Goal: Information Seeking & Learning: Learn about a topic

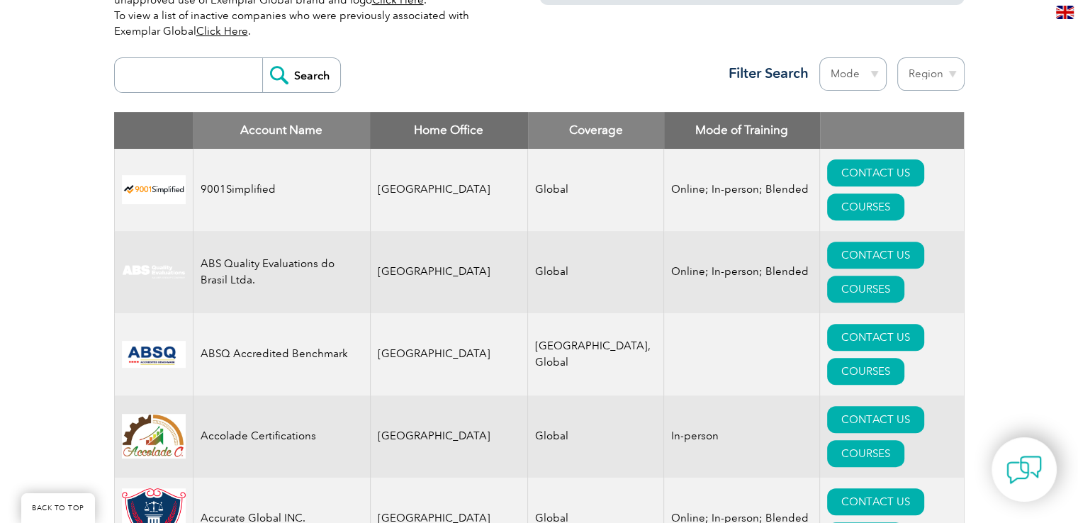
click at [944, 70] on select "Region [GEOGRAPHIC_DATA] [GEOGRAPHIC_DATA] [GEOGRAPHIC_DATA] [GEOGRAPHIC_DATA] …" at bounding box center [931, 73] width 67 height 33
select select "[GEOGRAPHIC_DATA]"
click at [898, 57] on select "Region [GEOGRAPHIC_DATA] [GEOGRAPHIC_DATA] [GEOGRAPHIC_DATA] [GEOGRAPHIC_DATA] …" at bounding box center [931, 73] width 67 height 33
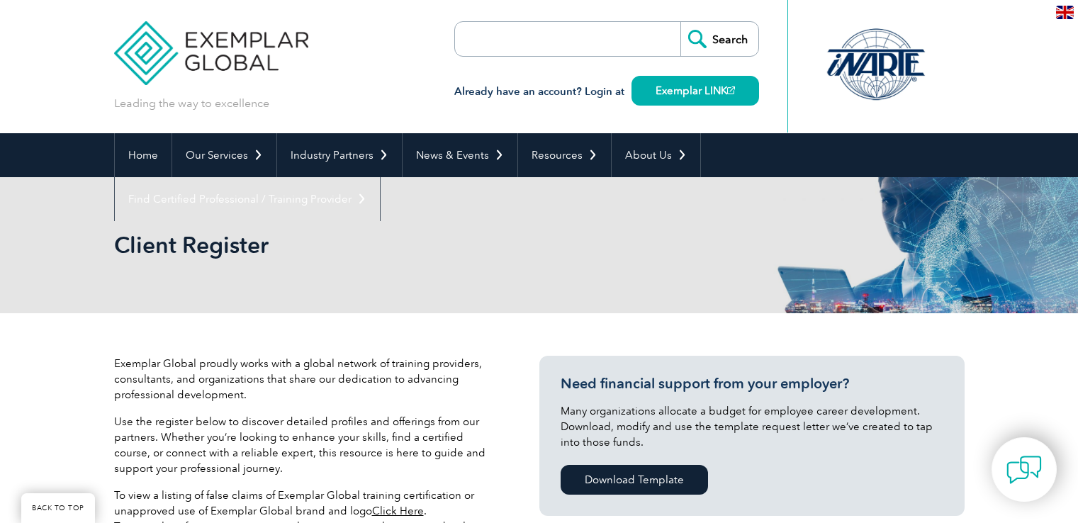
select select "[GEOGRAPHIC_DATA]"
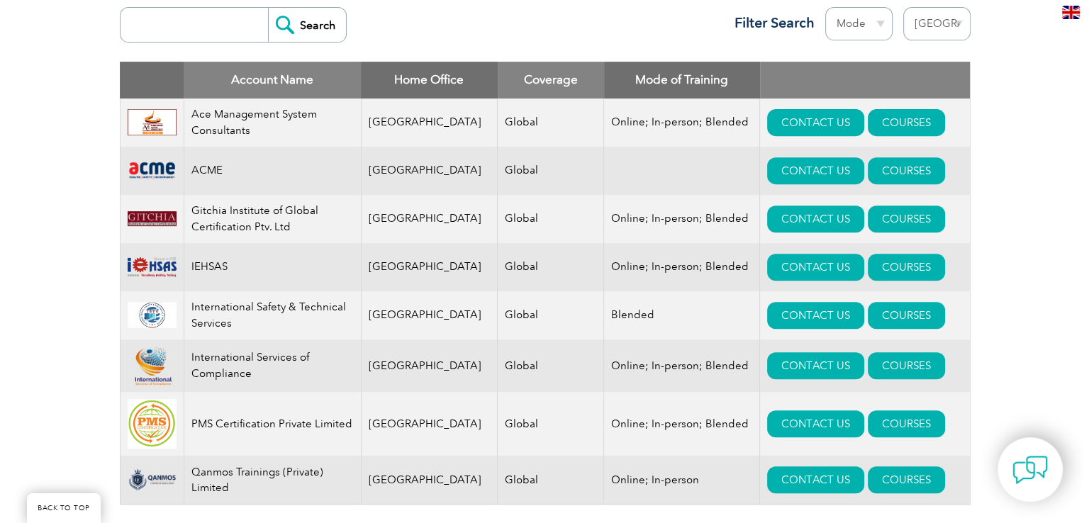
scroll to position [567, 0]
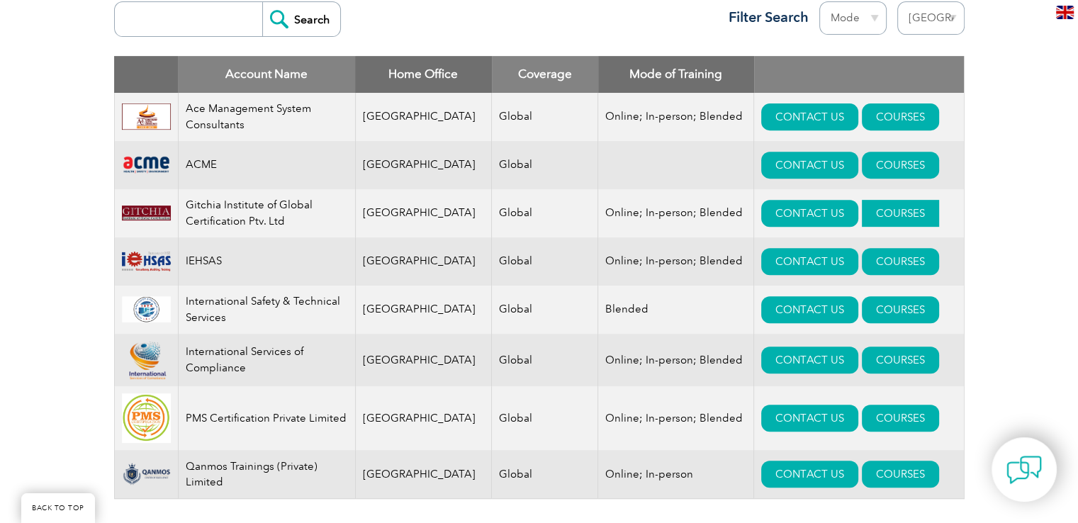
click at [865, 216] on link "COURSES" at bounding box center [900, 213] width 77 height 27
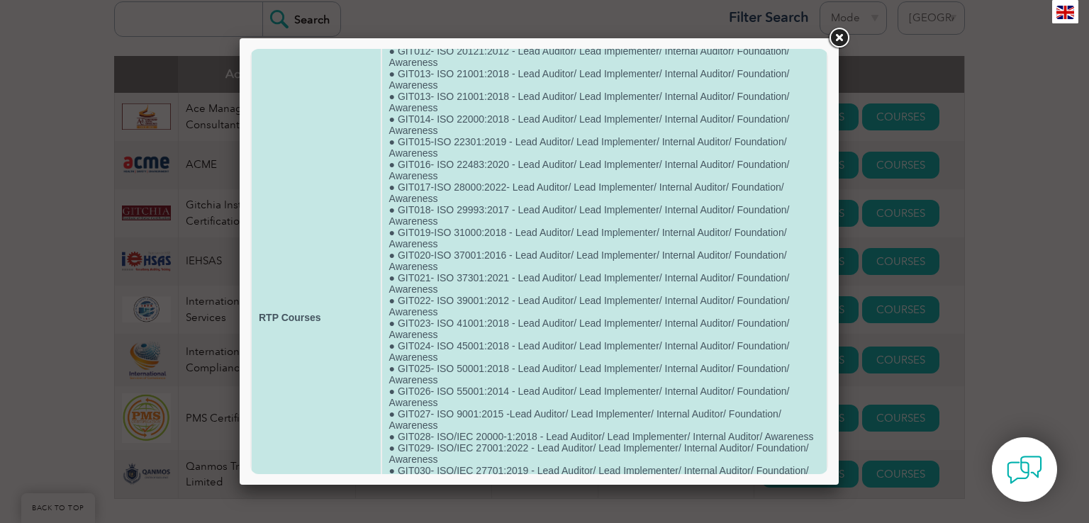
scroll to position [284, 0]
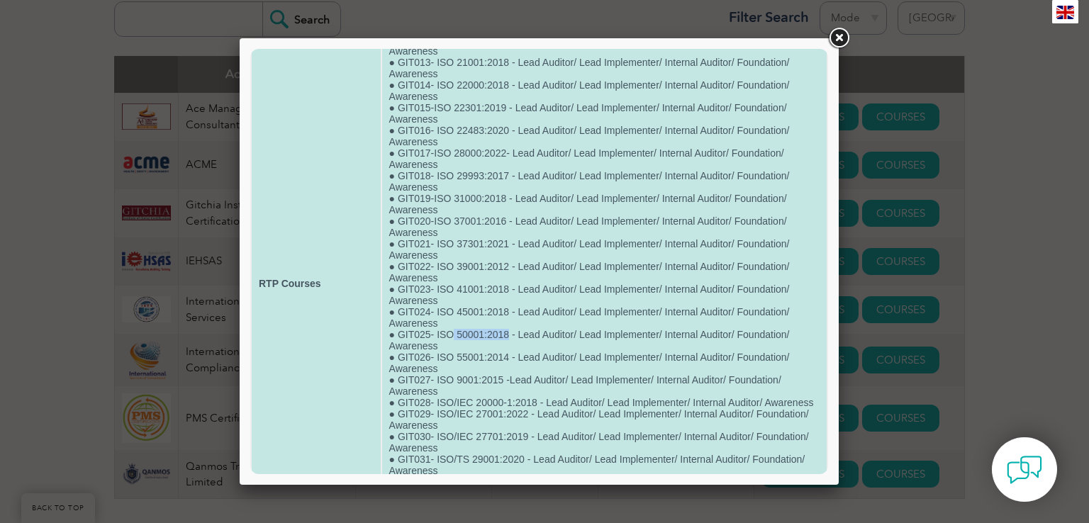
drag, startPoint x: 506, startPoint y: 393, endPoint x: 450, endPoint y: 394, distance: 56.0
click at [450, 394] on td "● GIT032-Clean Rooms and Sterilization Expert ● GIT001-BS 10012:2017 - Lead Aud…" at bounding box center [604, 283] width 445 height 961
click at [559, 396] on td "● GIT032-Clean Rooms and Sterilization Expert ● GIT001-BS 10012:2017 - Lead Aud…" at bounding box center [604, 283] width 445 height 961
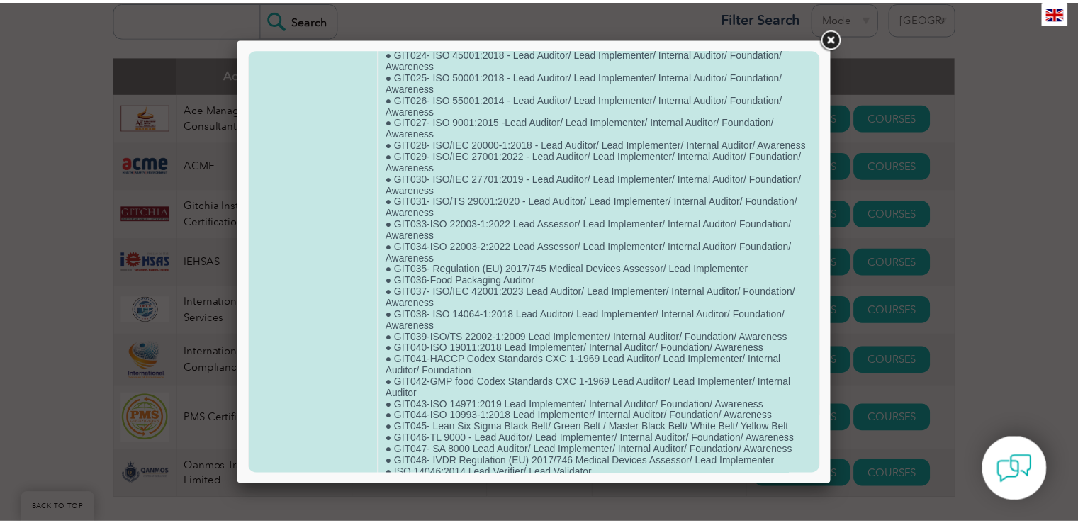
scroll to position [567, 0]
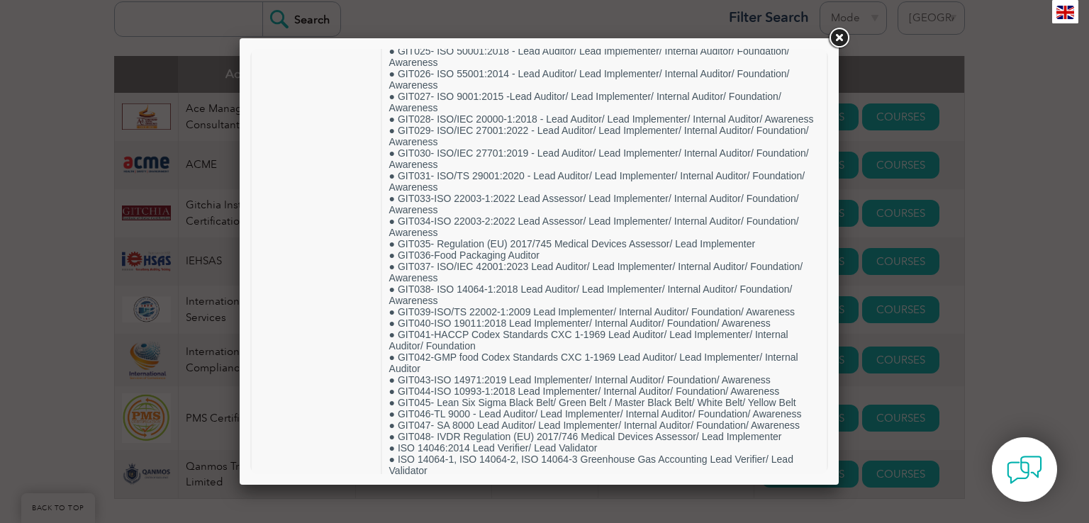
click at [833, 40] on link at bounding box center [839, 39] width 26 height 26
